Goal: Check status

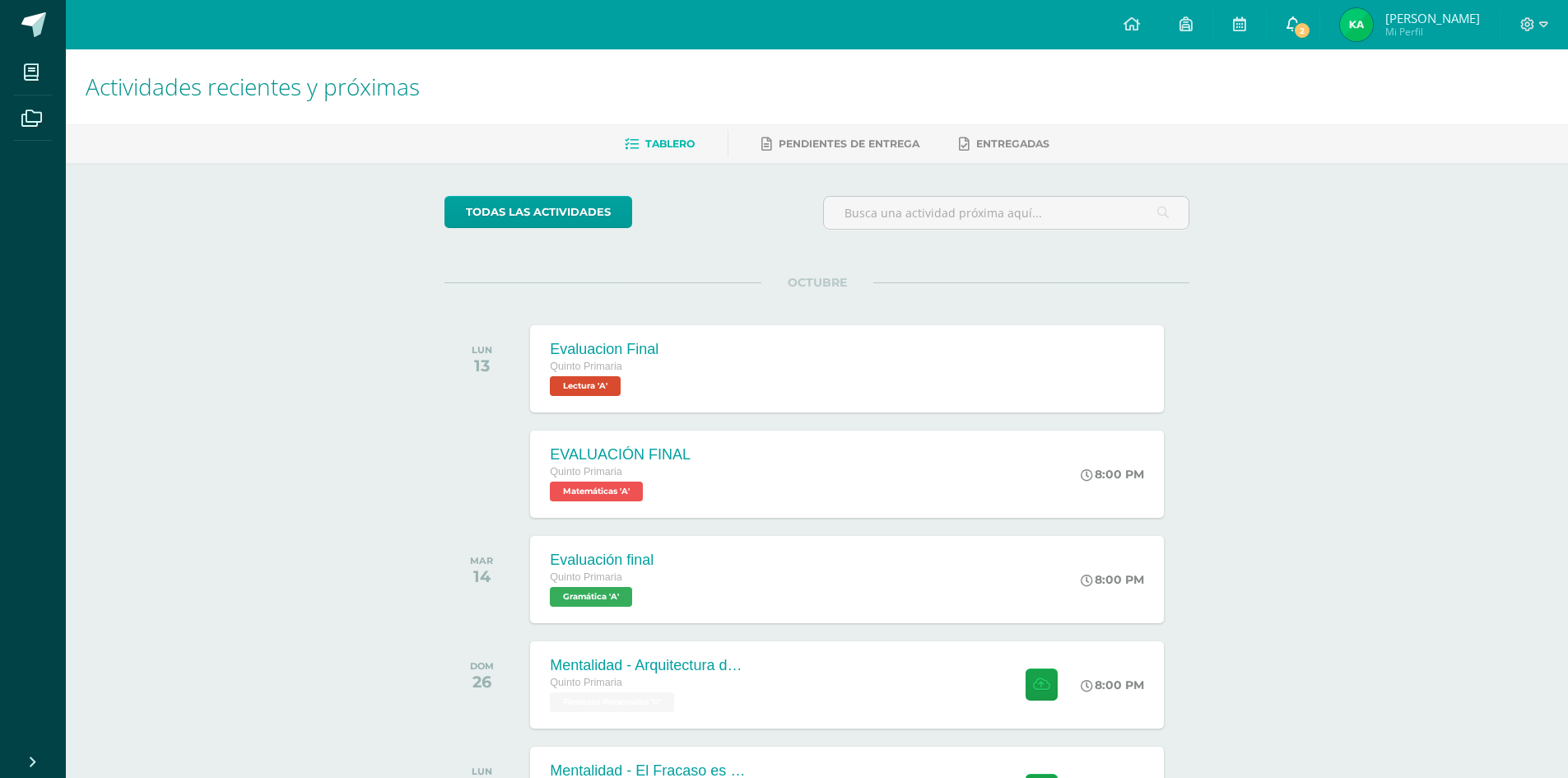
drag, startPoint x: 732, startPoint y: 670, endPoint x: 1300, endPoint y: 29, distance: 856.4
click at [1300, 29] on span "2" at bounding box center [1302, 30] width 18 height 18
click at [1305, 16] on link "2" at bounding box center [1292, 25] width 52 height 49
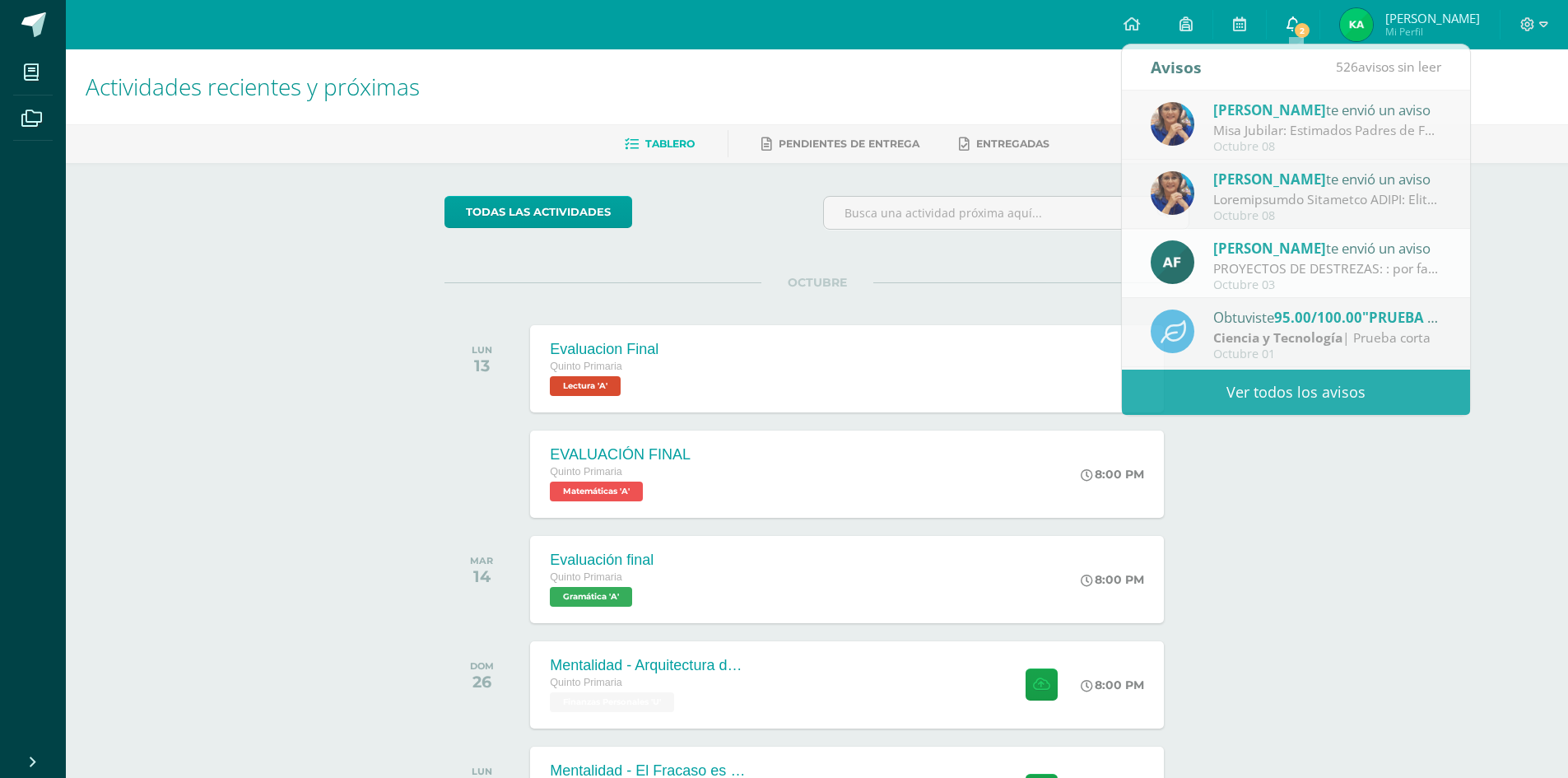
click at [1305, 25] on link "2" at bounding box center [1292, 25] width 52 height 49
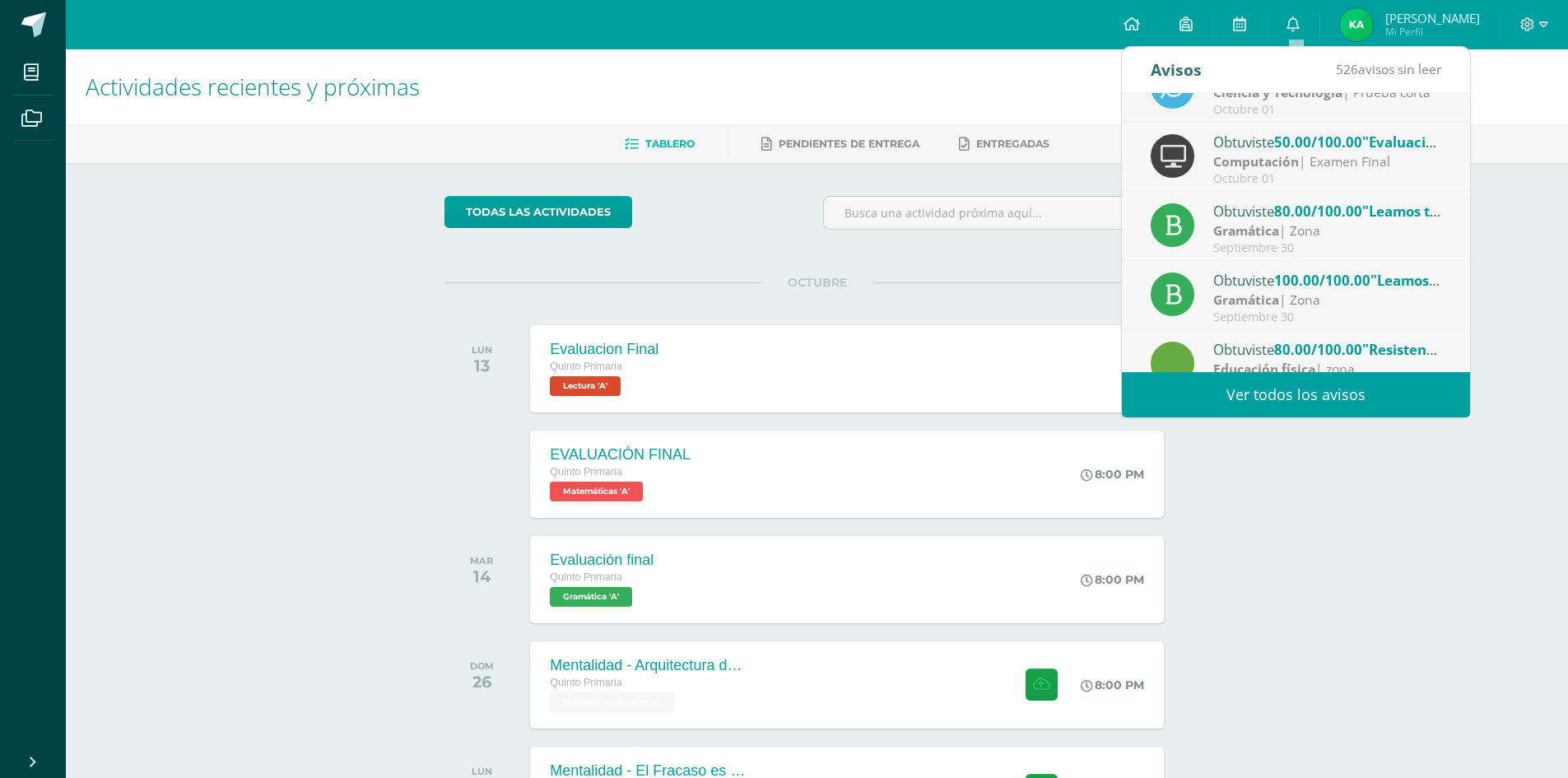
scroll to position [274, 0]
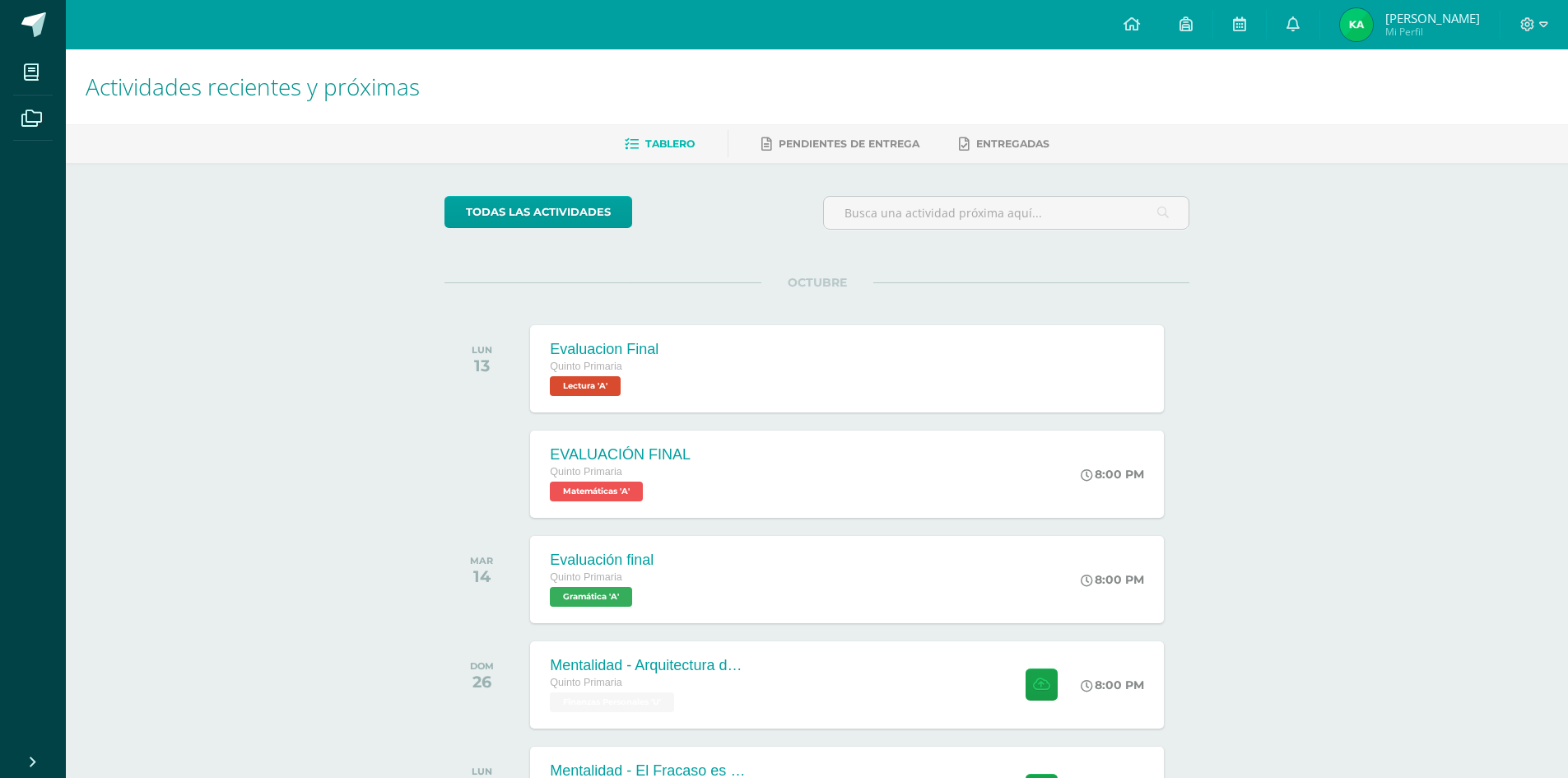
click at [995, 290] on div "OCTUBRE LUN 13 Evaluacion Final Quinto Primaria Lectura 'A' Evaluacion Final Le…" at bounding box center [816, 348] width 745 height 132
click at [1376, 17] on span "Kellan Dominick Mi Perfil" at bounding box center [1410, 25] width 146 height 33
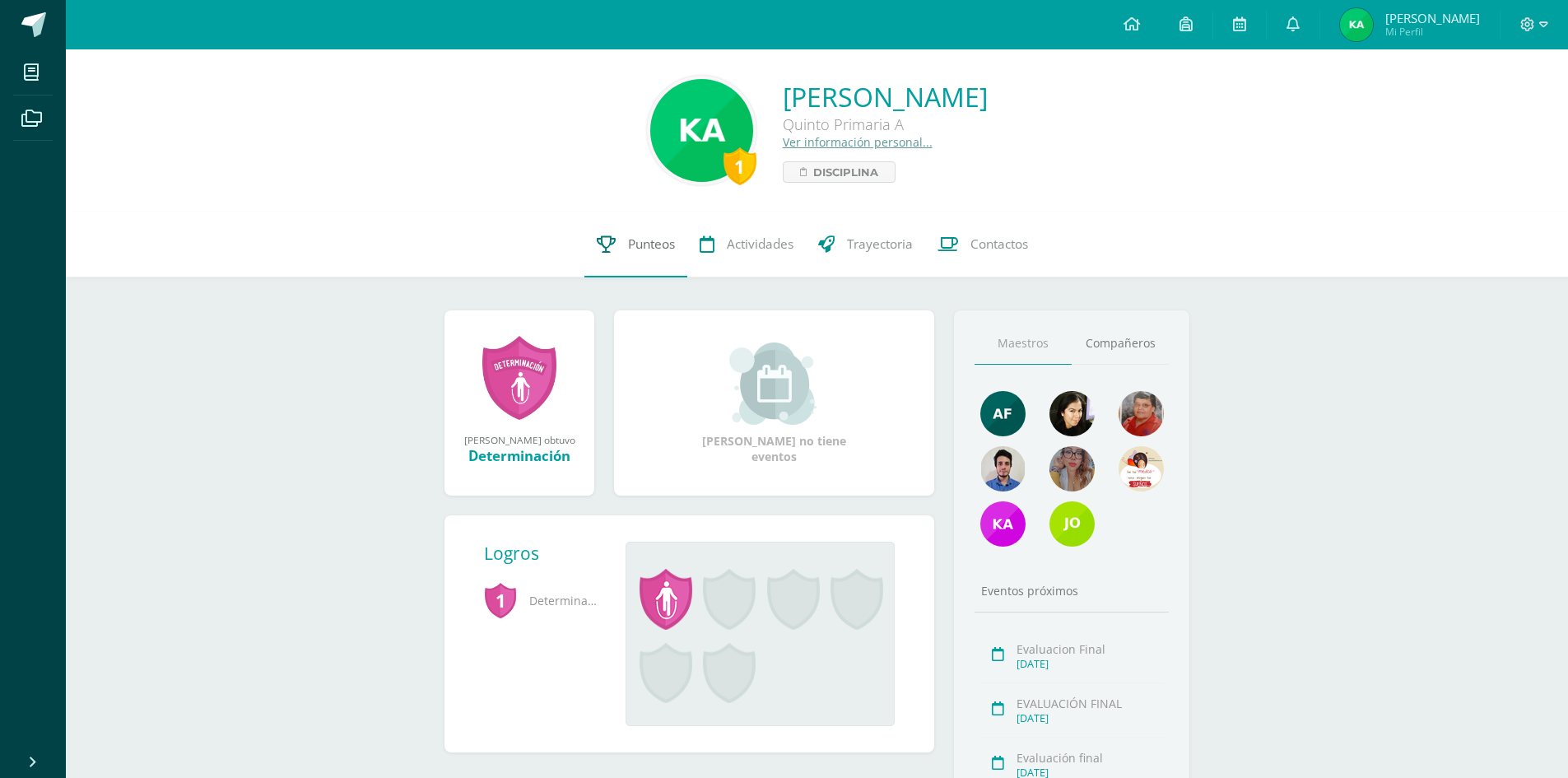
click at [648, 241] on span "Punteos" at bounding box center [650, 244] width 47 height 17
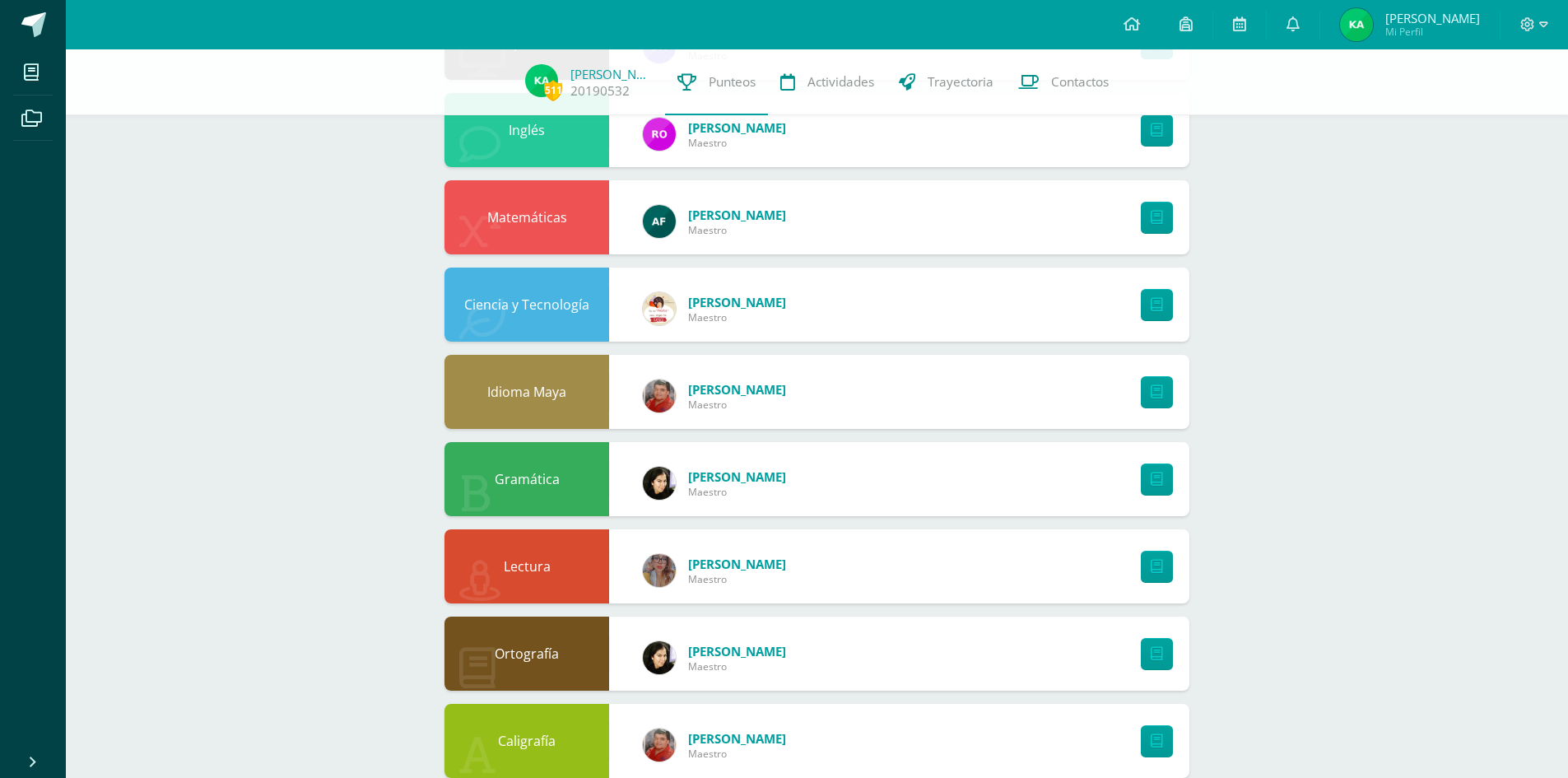
scroll to position [897, 0]
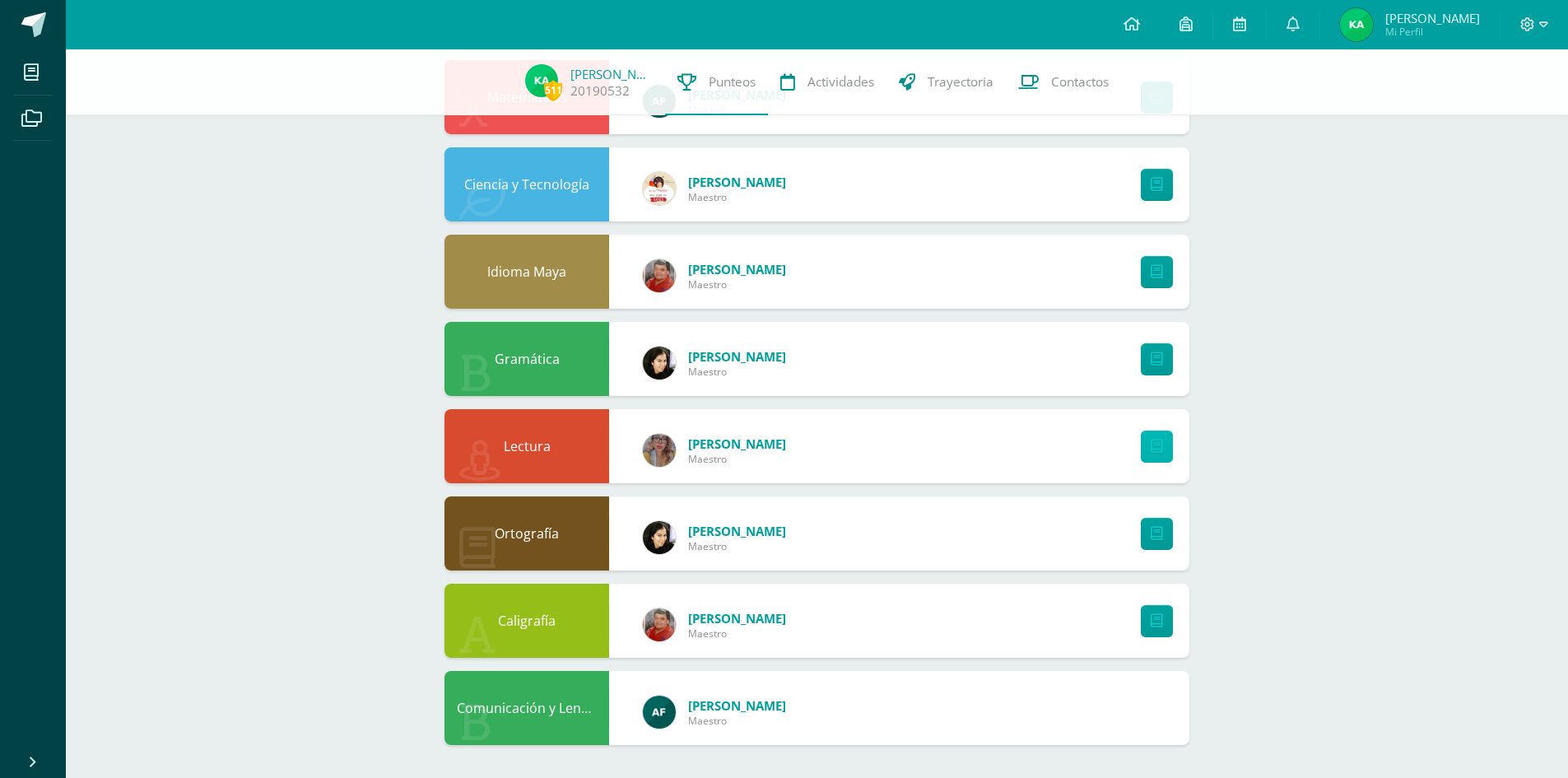
click at [1152, 450] on icon at bounding box center [1156, 446] width 12 height 14
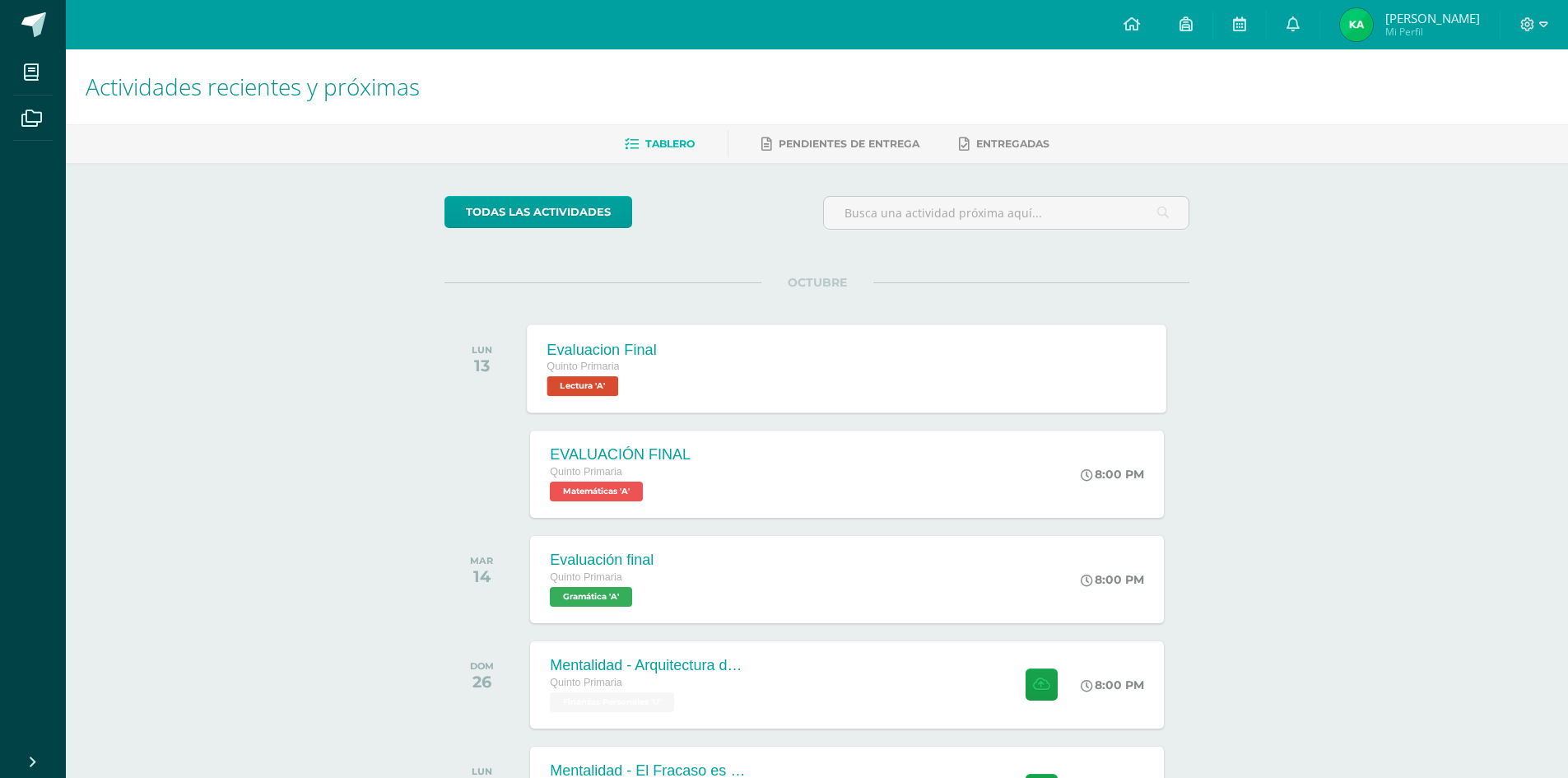
click at [774, 372] on div "Evaluacion Final Quinto Primaria Lectura 'A' Evaluacion Final Lectura Cargando …" at bounding box center [847, 368] width 640 height 88
